Goal: Task Accomplishment & Management: Complete application form

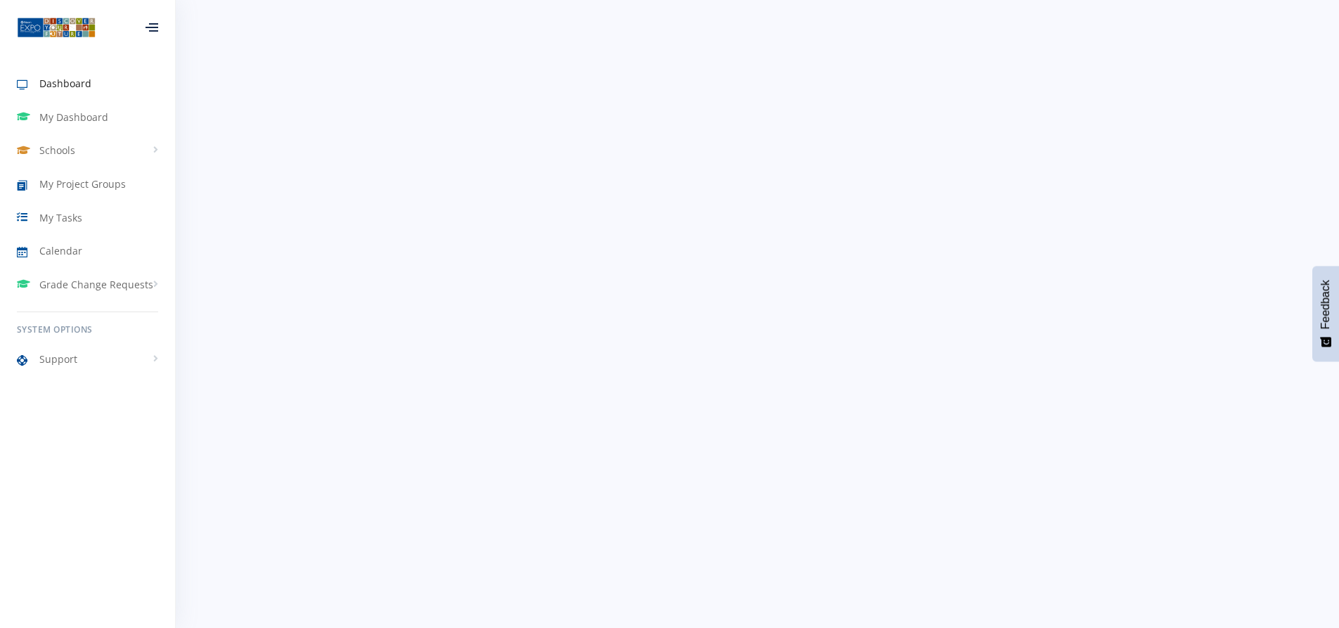
scroll to position [70, 0]
click at [59, 112] on span "My Dashboard" at bounding box center [73, 117] width 69 height 15
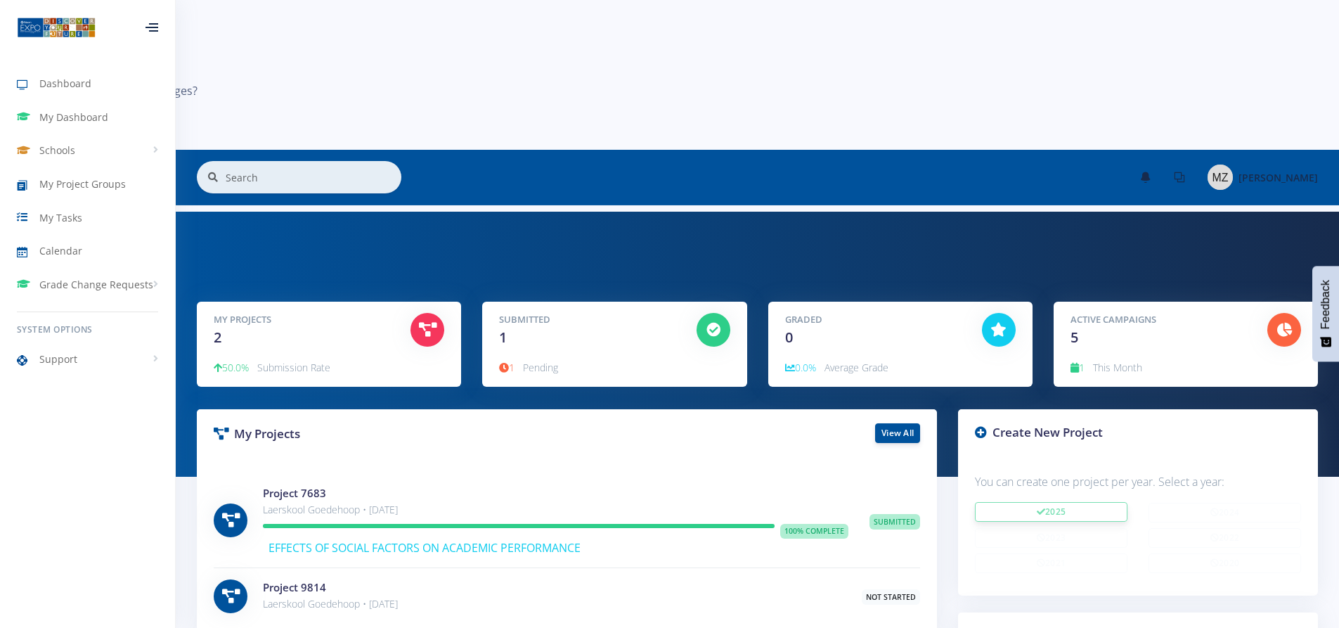
scroll to position [632, 0]
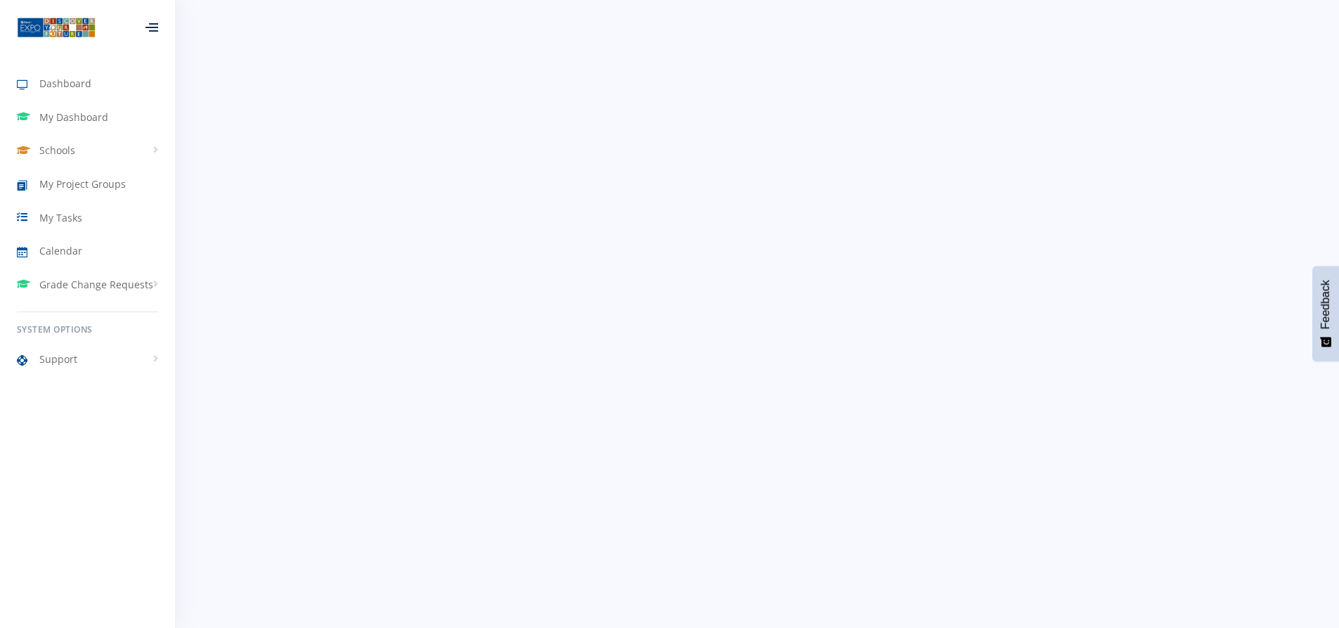
click at [77, 147] on link "Schools" at bounding box center [87, 150] width 175 height 32
click at [98, 234] on span "My Project Groups" at bounding box center [82, 231] width 86 height 15
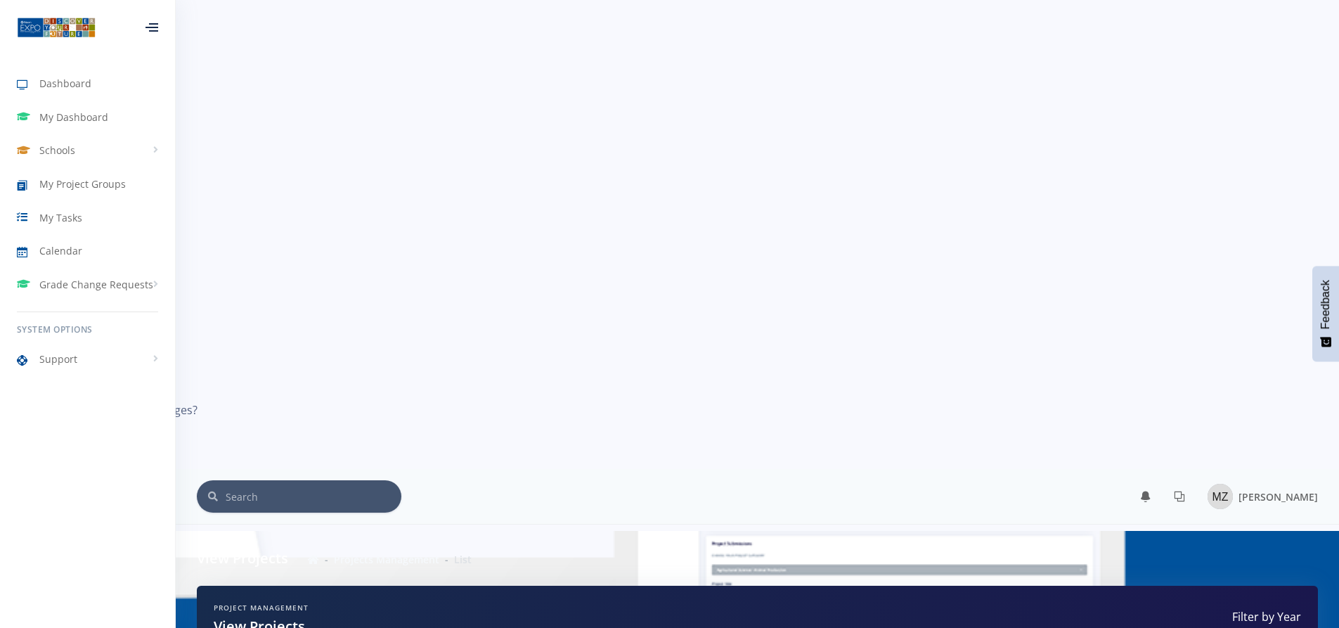
scroll to position [269, 0]
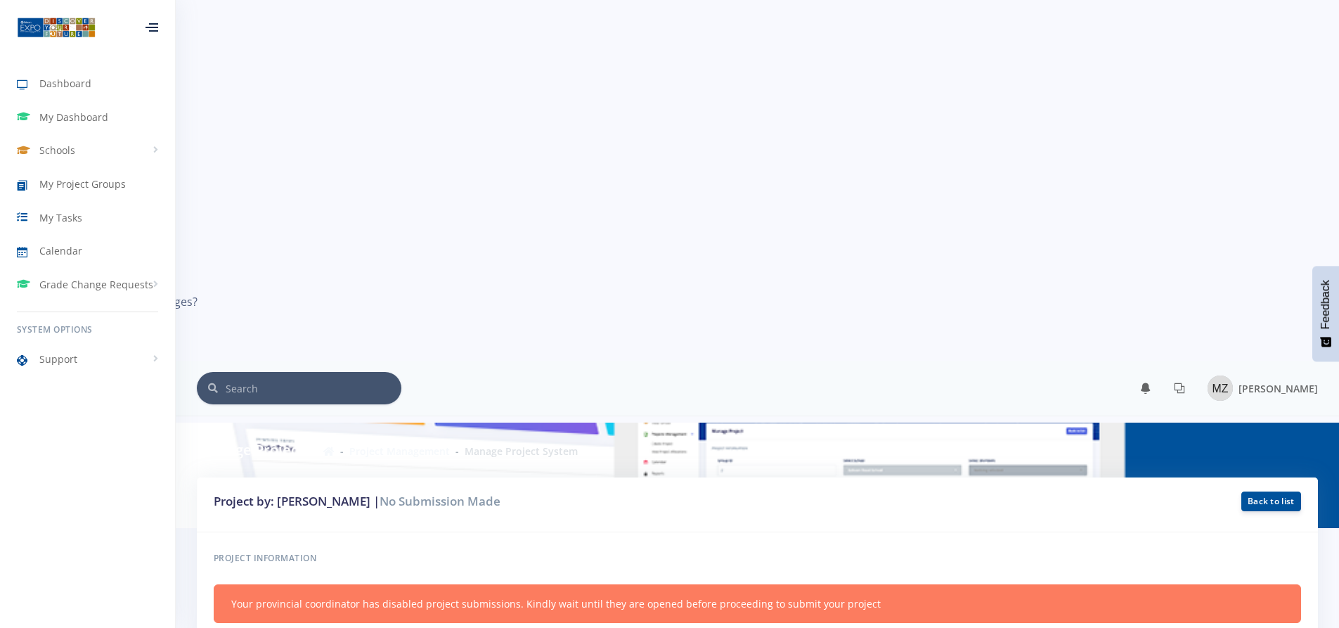
scroll to position [422, 0]
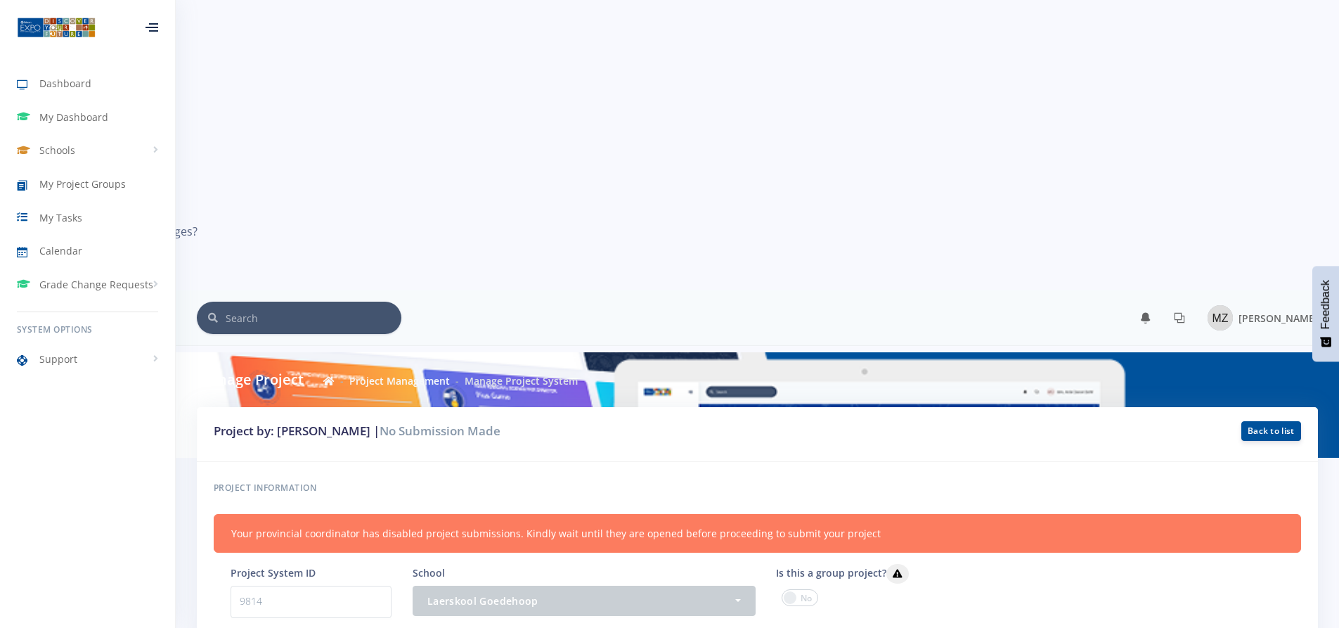
type input "e"
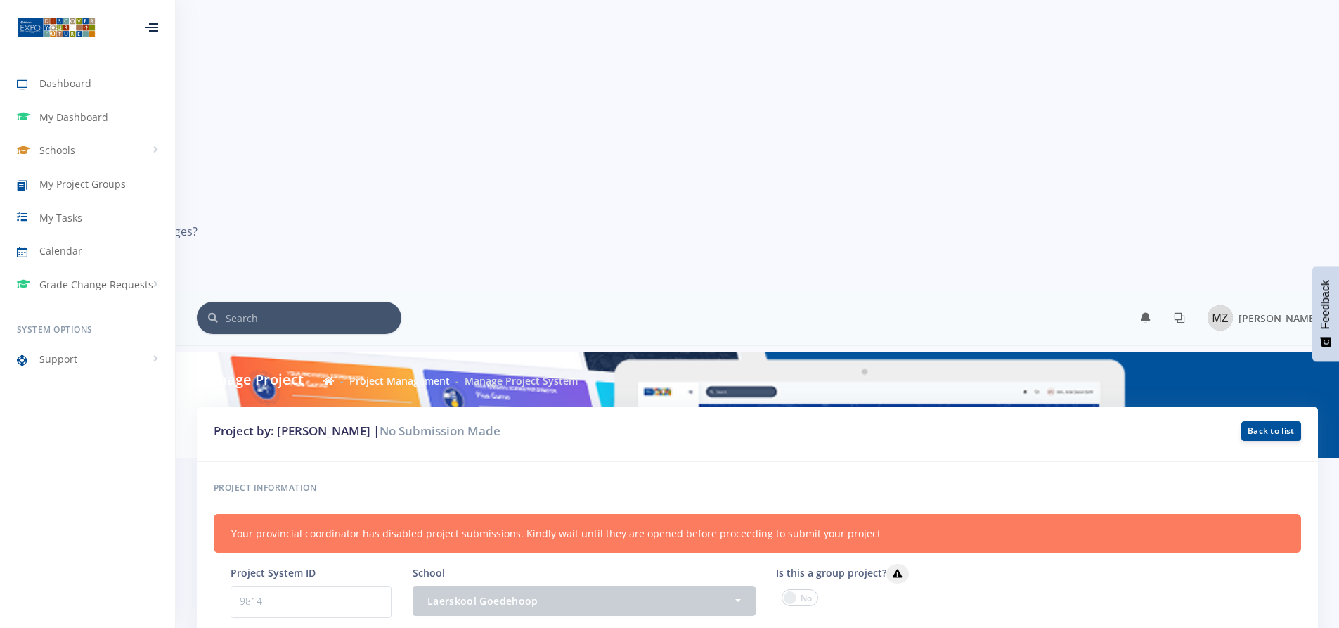
paste input "Investigating the use of Wearable Technology to Early-Predict Epileptic Seizure…"
type input "Investigating the use of Wearable Technology to Early-Predict Epileptic Seizure…"
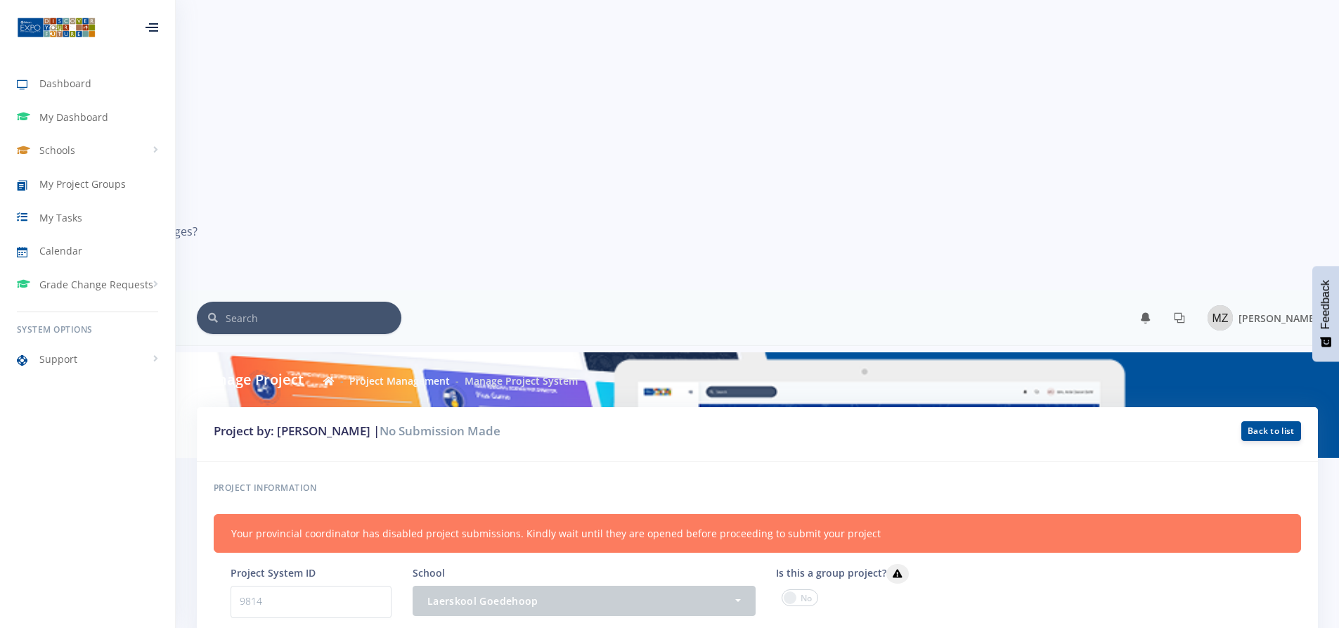
select select "16"
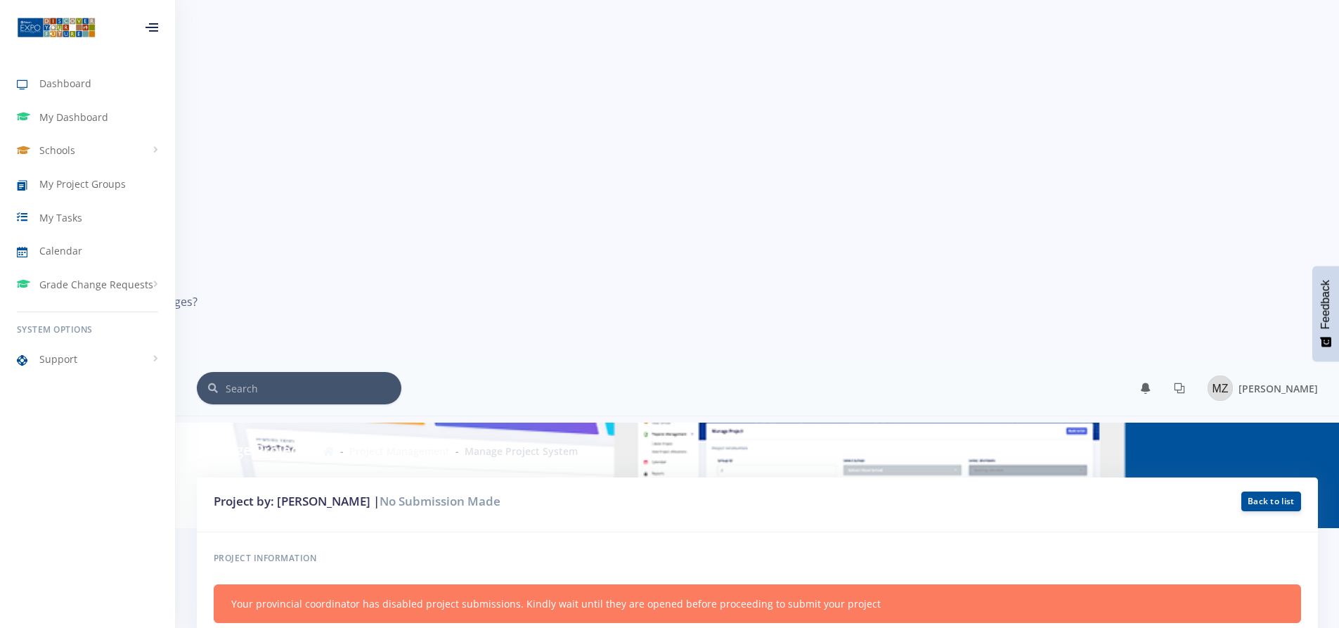
scroll to position [278, 0]
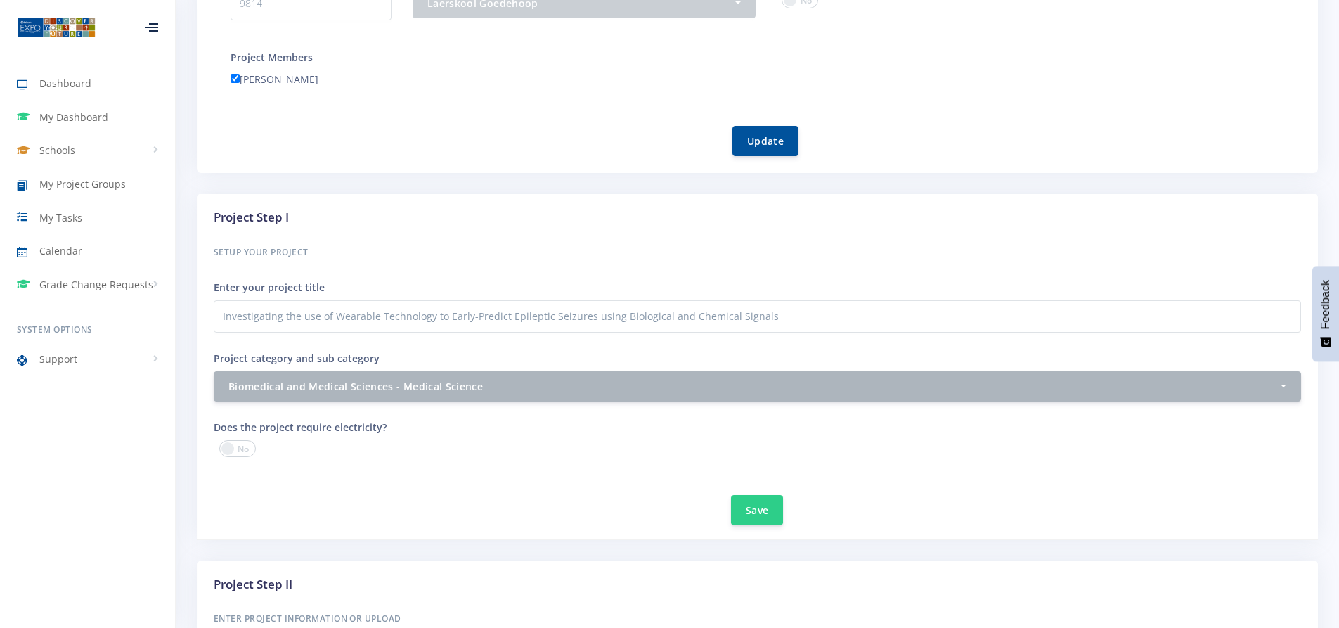
scroll to position [1124, 0]
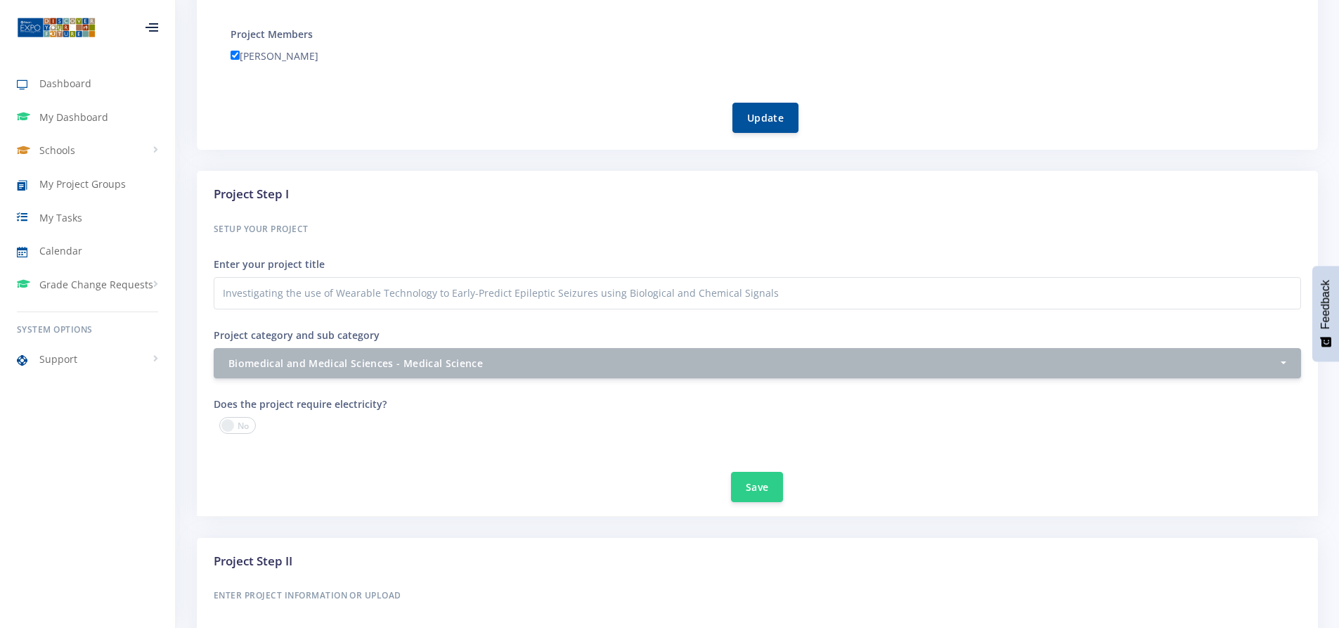
drag, startPoint x: 1257, startPoint y: 398, endPoint x: 1133, endPoint y: 350, distance: 132.8
type input "C:\fakepath\Research Plan Final.pdf"
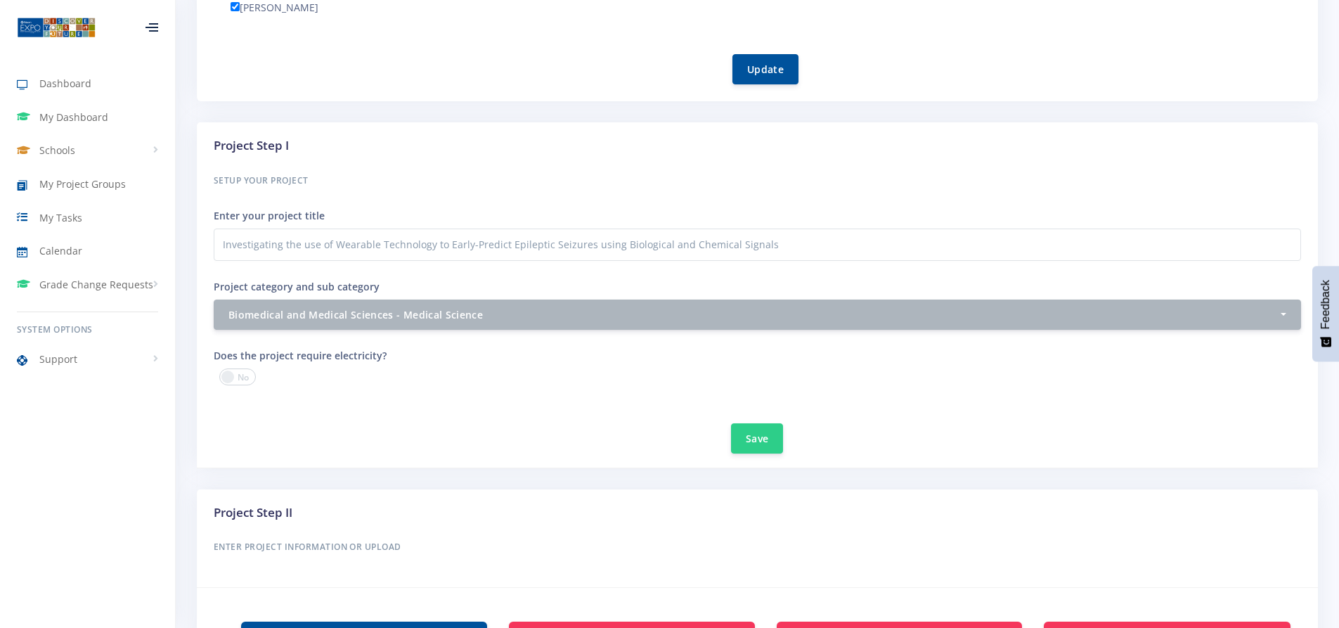
scroll to position [1195, 0]
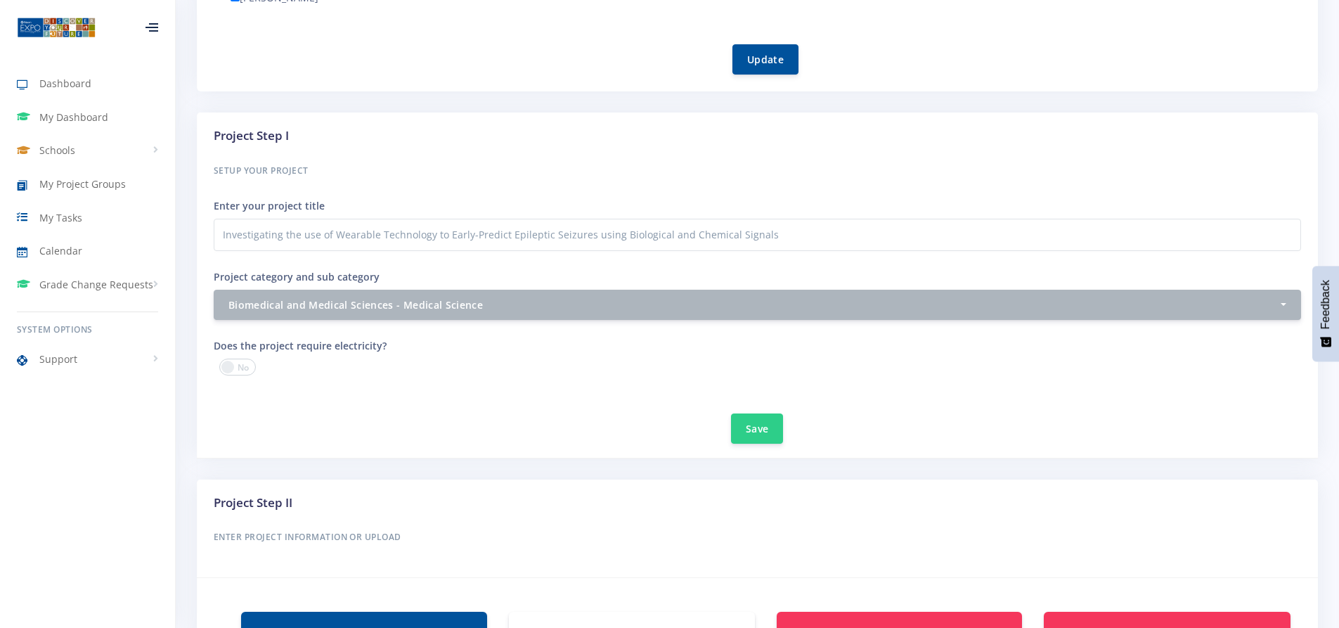
scroll to position [1098, 0]
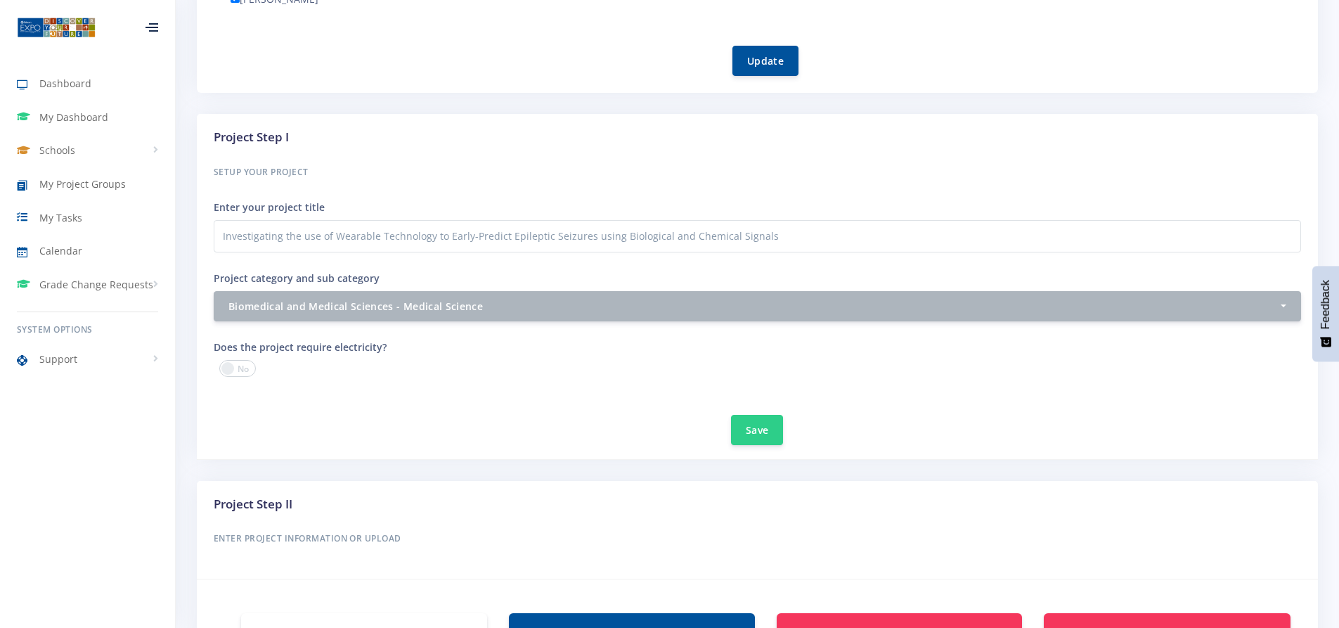
scroll to position [1239, 0]
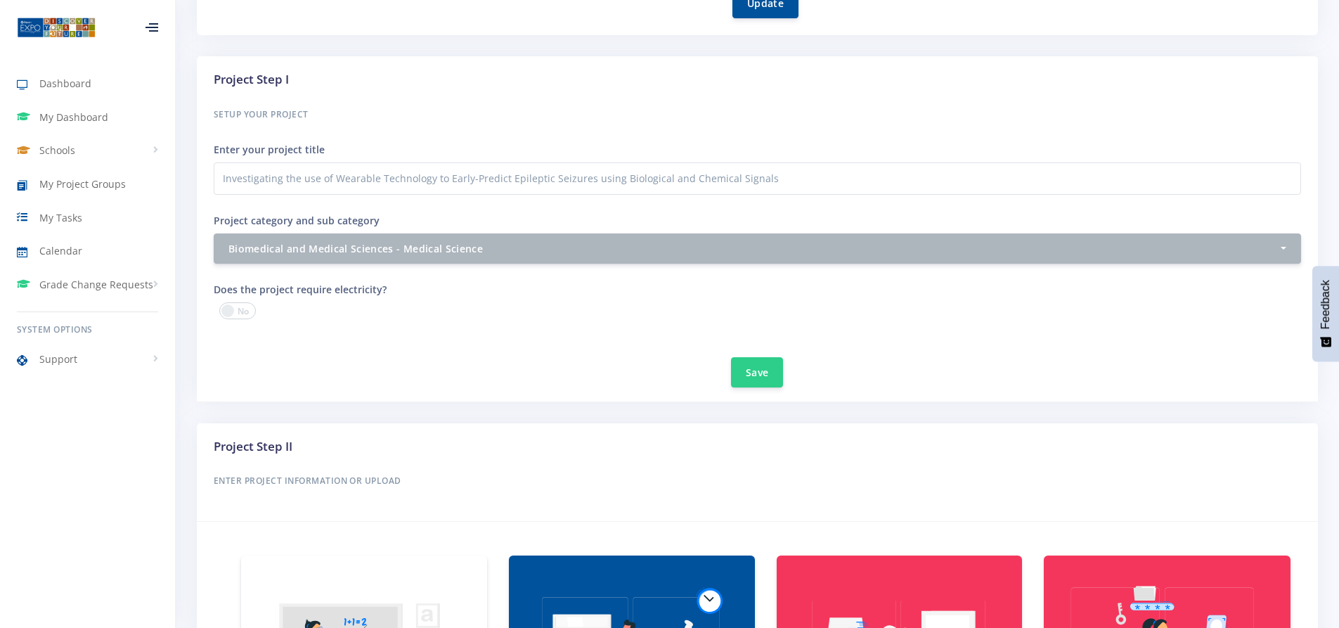
click at [49, 424] on div "Dashboard My Dashboard Schools View Schools Laerskool Goedehoop My Project Grou…" at bounding box center [87, 308] width 175 height 616
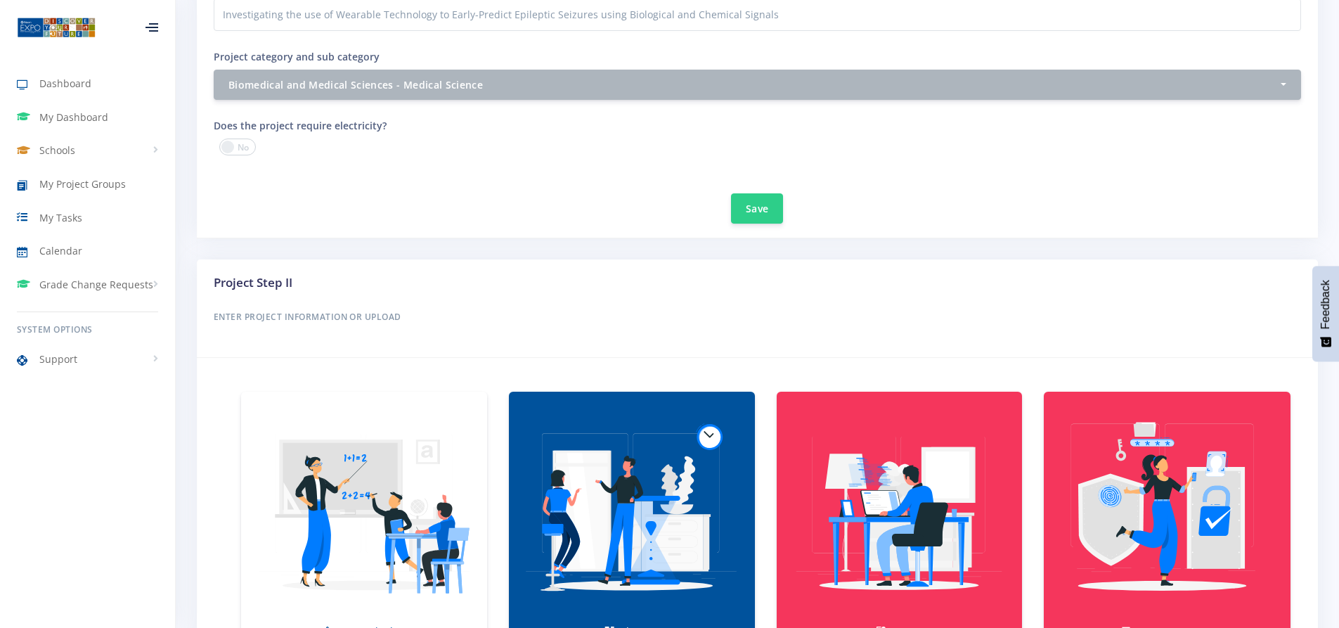
scroll to position [1450, 0]
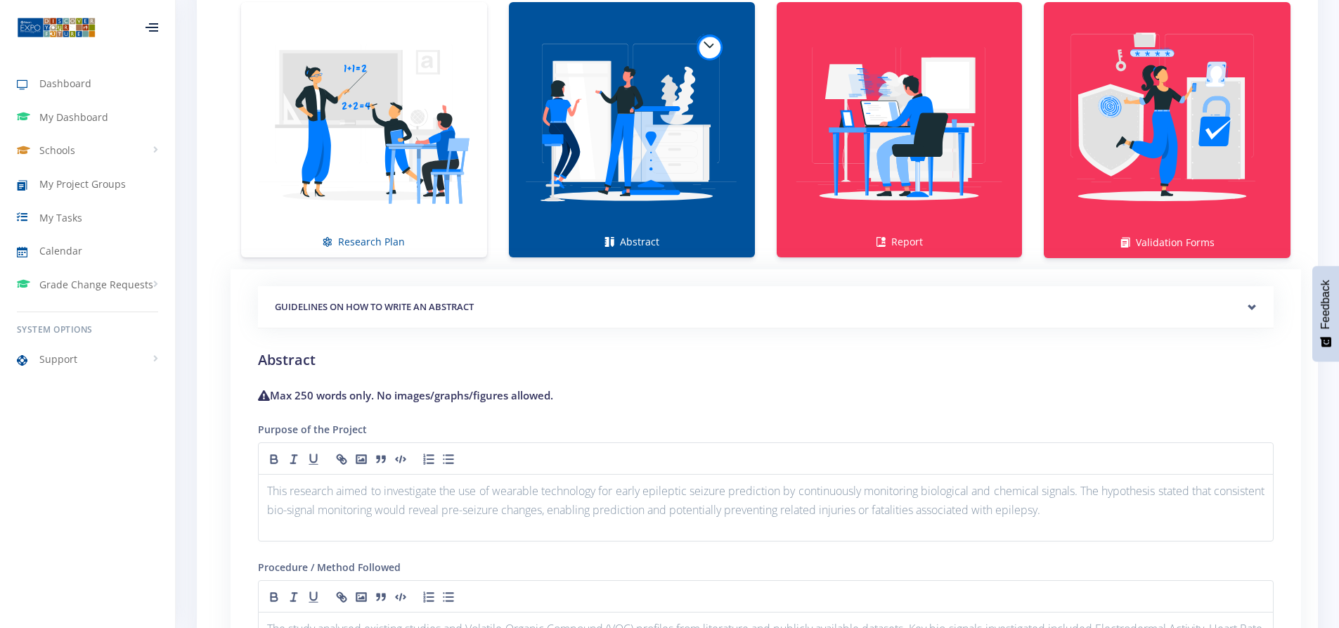
scroll to position [1801, 0]
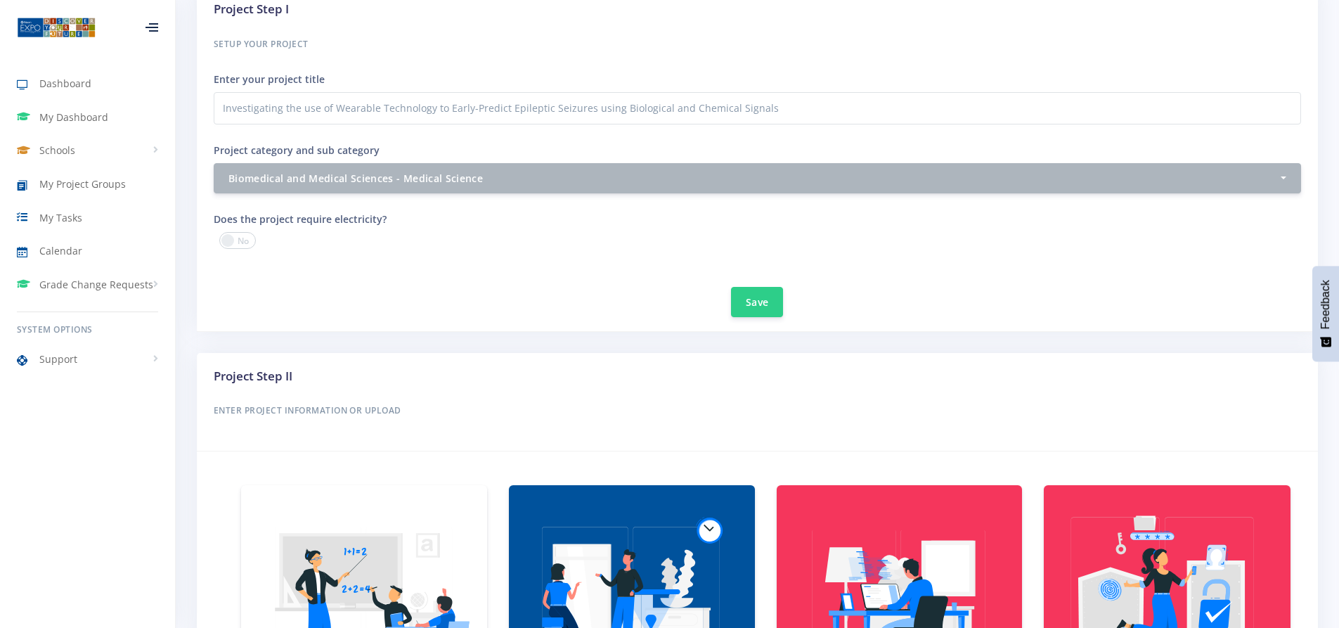
scroll to position [1311, 0]
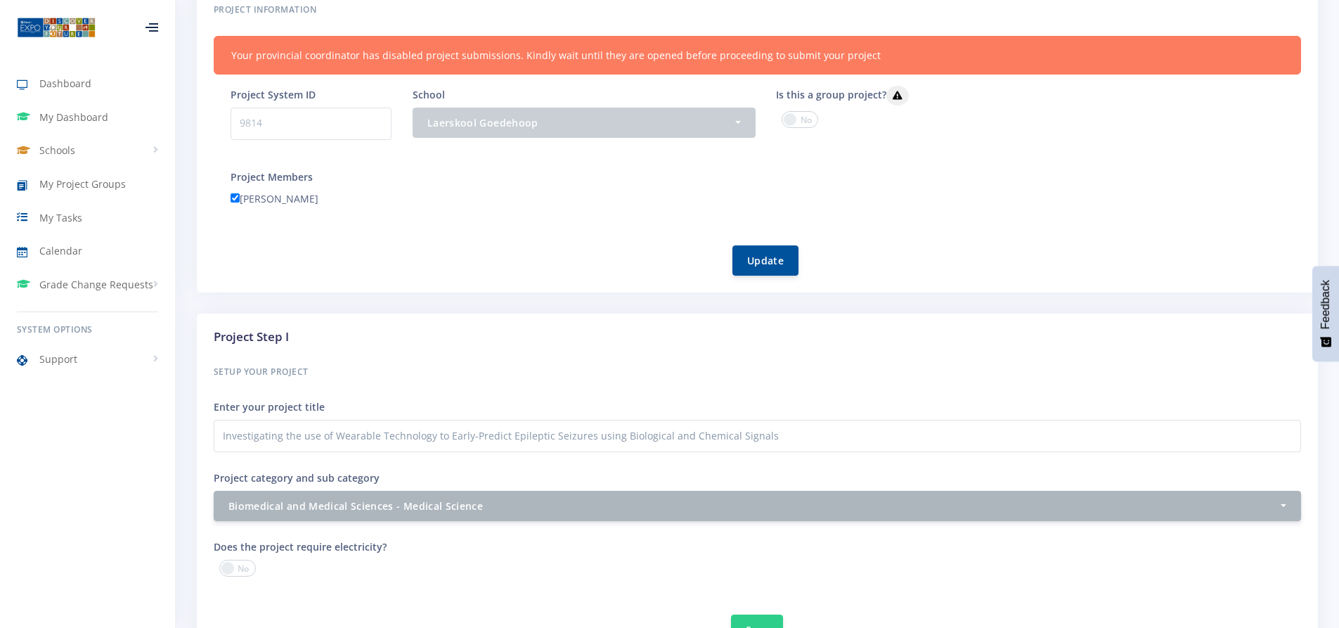
scroll to position [1054, 0]
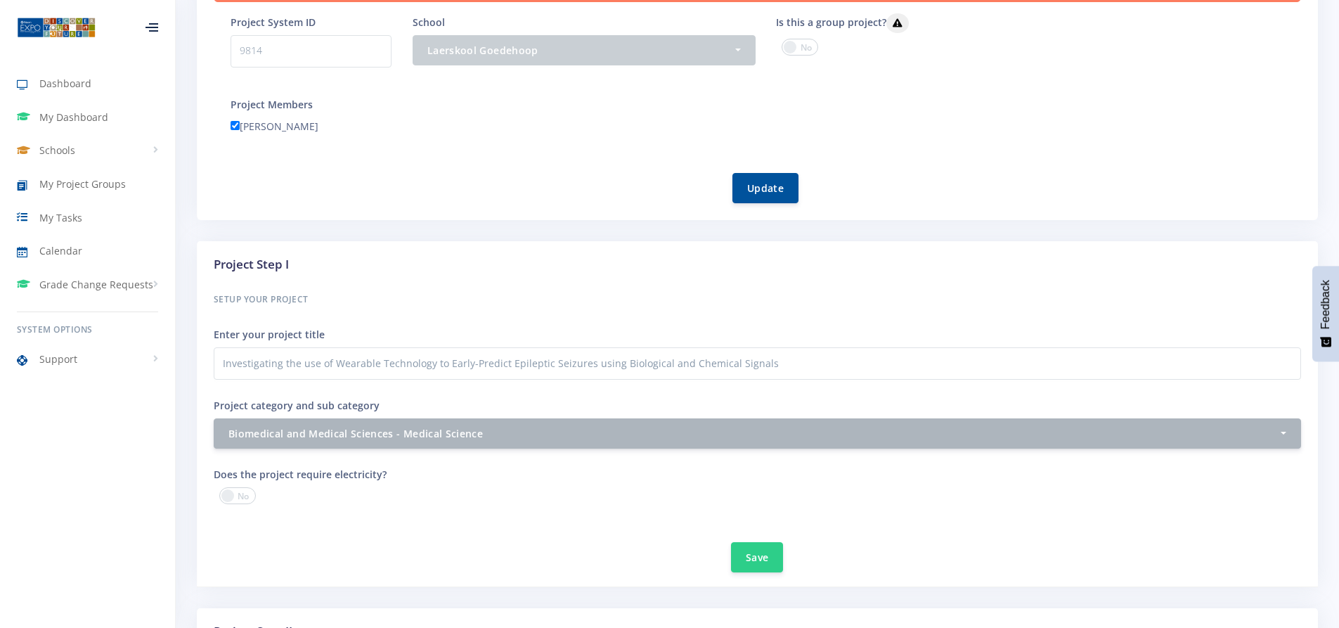
type input "C:\fakepath\Report.pdf"
type input "C:\fakepath\Poster.pdf"
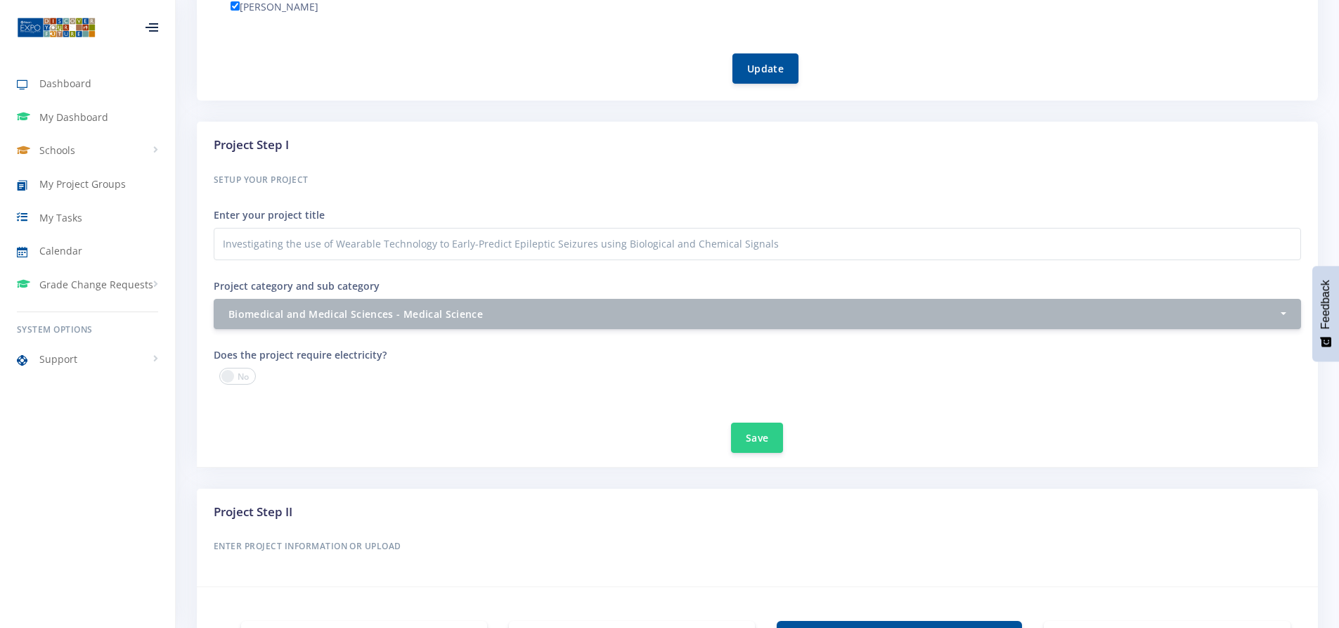
scroll to position [1265, 0]
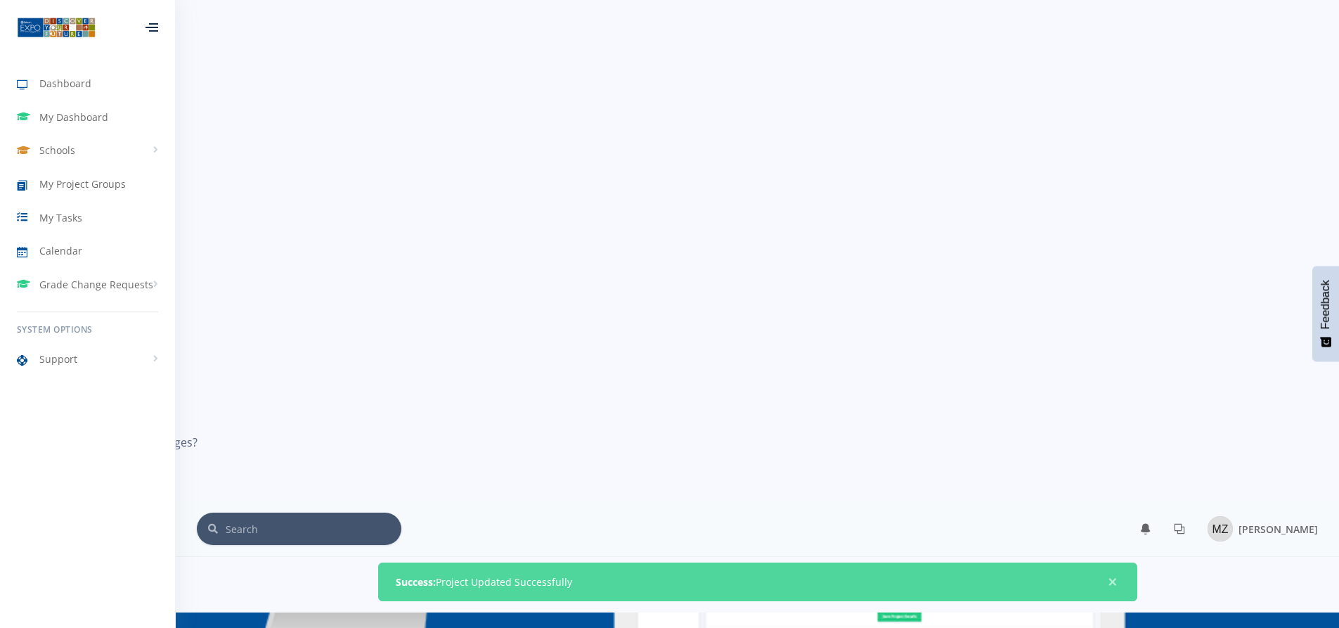
scroll to position [0, 0]
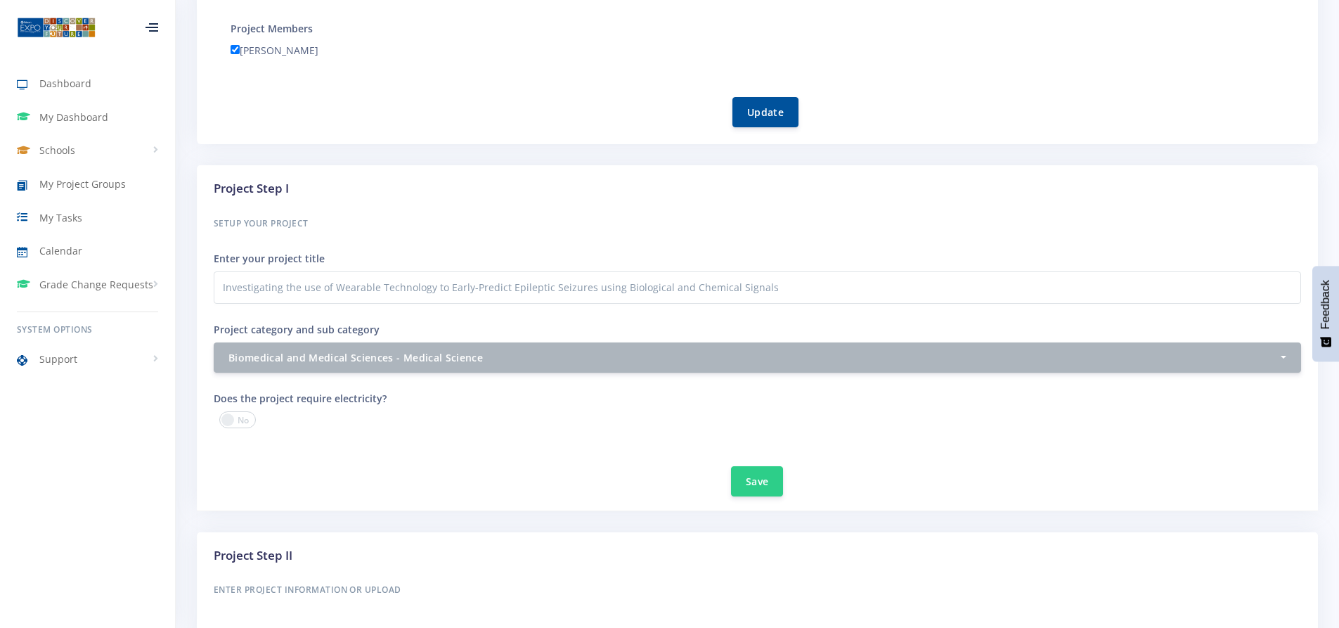
scroll to position [1124, 0]
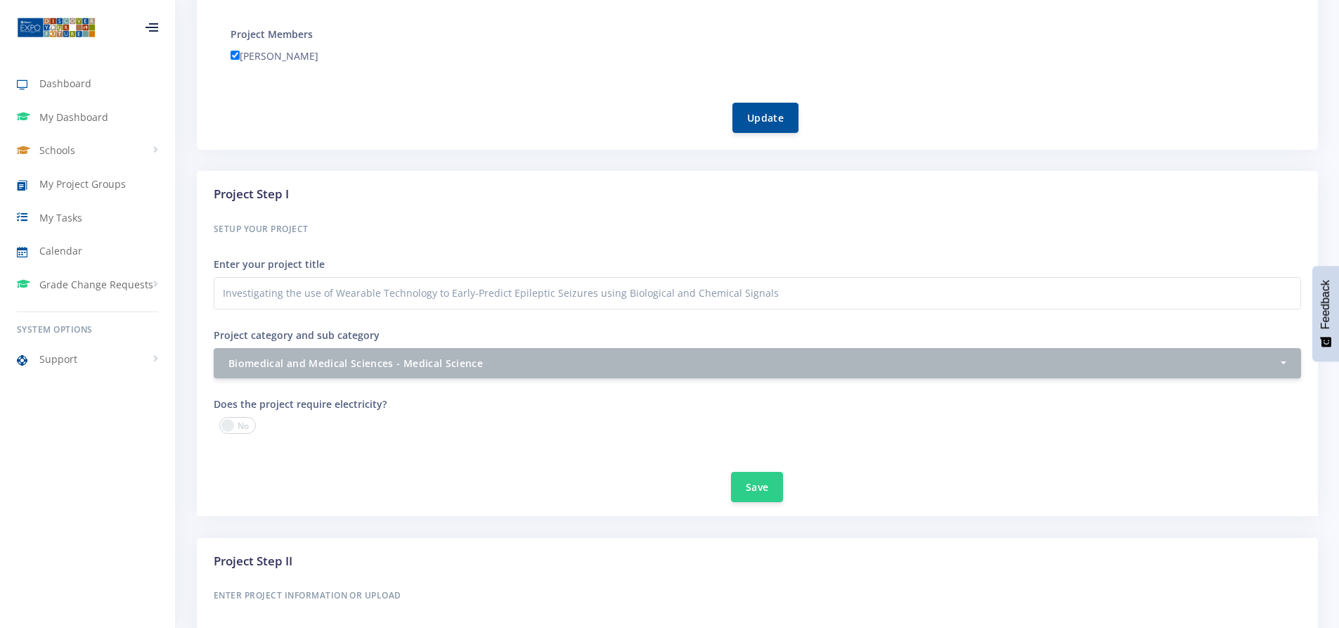
checkbox input "true"
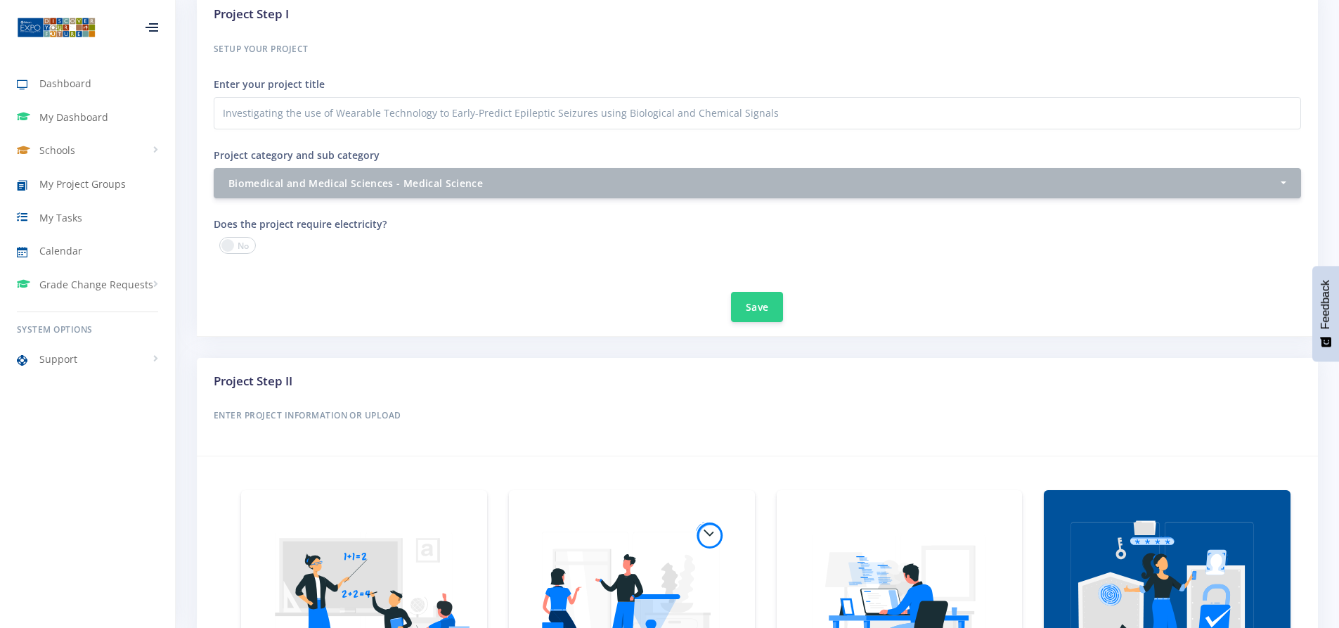
scroll to position [1335, 0]
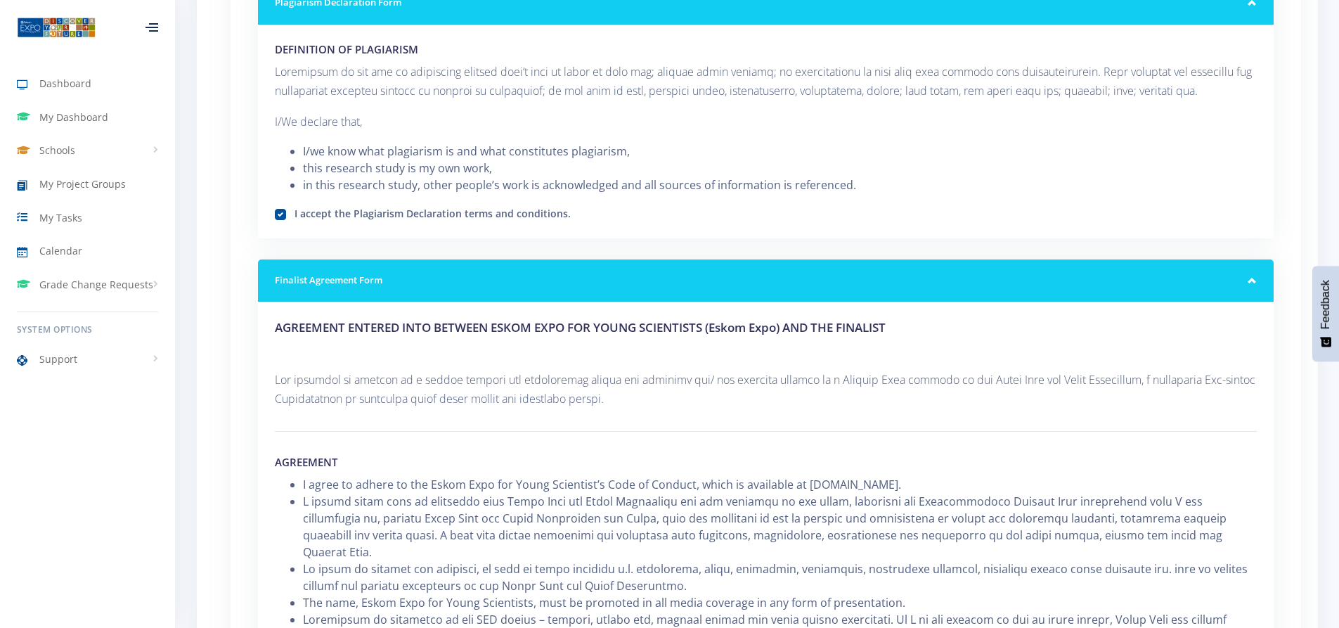
scroll to position [2179, 0]
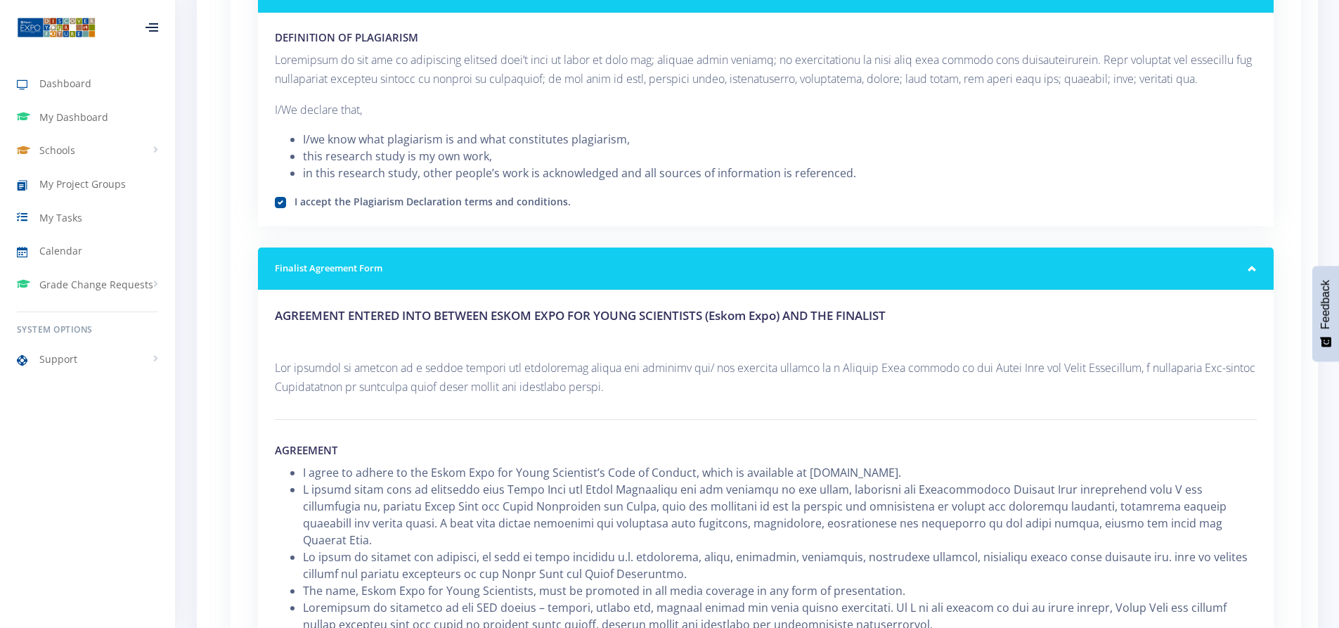
checkbox input "true"
